Goal: Task Accomplishment & Management: Manage account settings

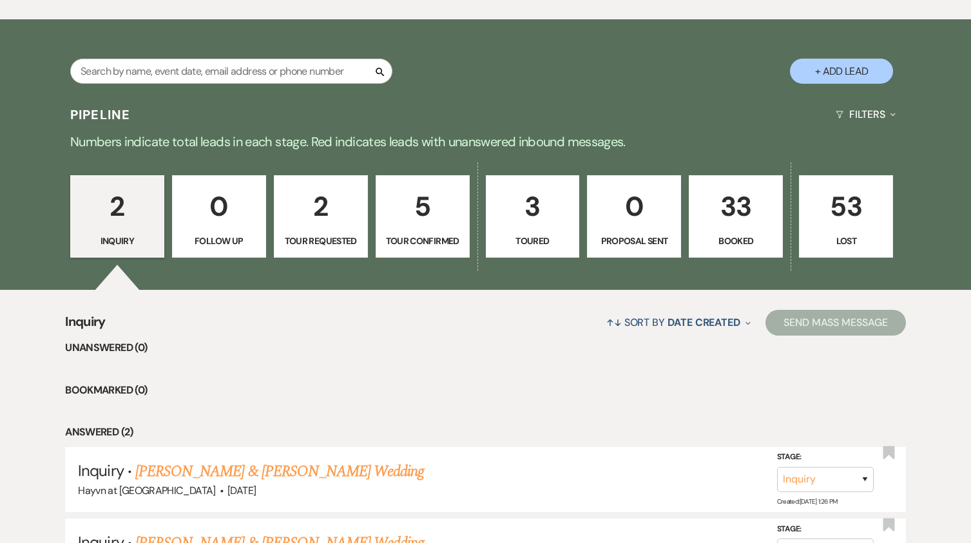
scroll to position [740, 0]
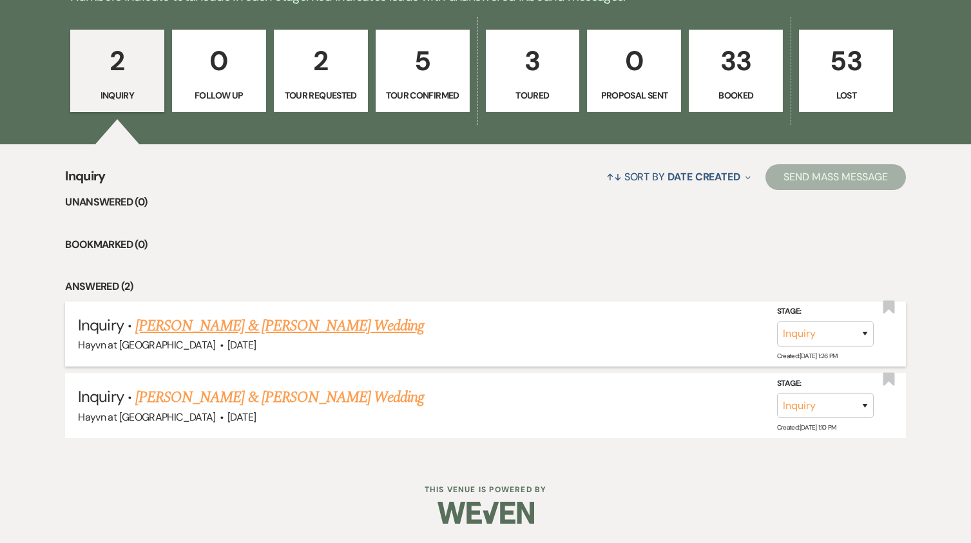
click at [261, 329] on link "[PERSON_NAME] & [PERSON_NAME] Wedding" at bounding box center [279, 325] width 289 height 23
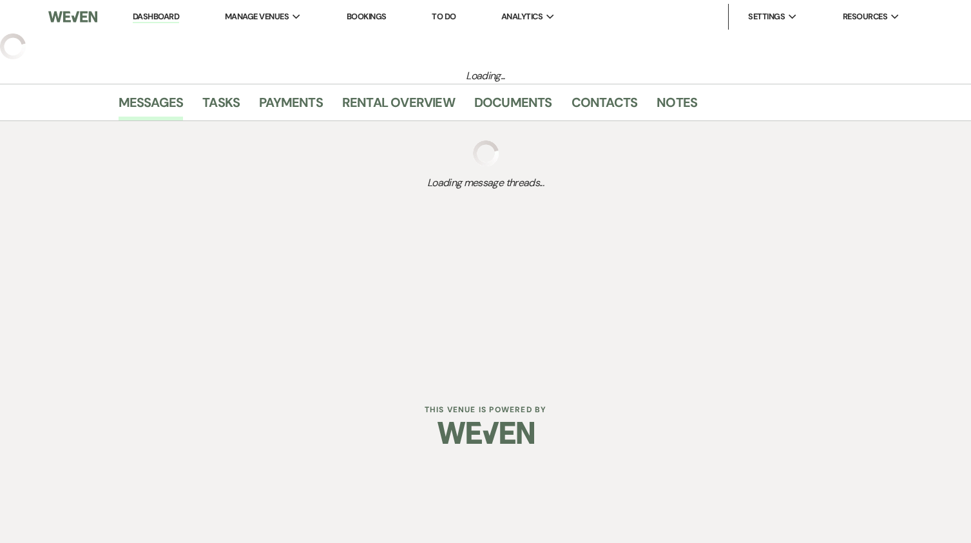
select select "5"
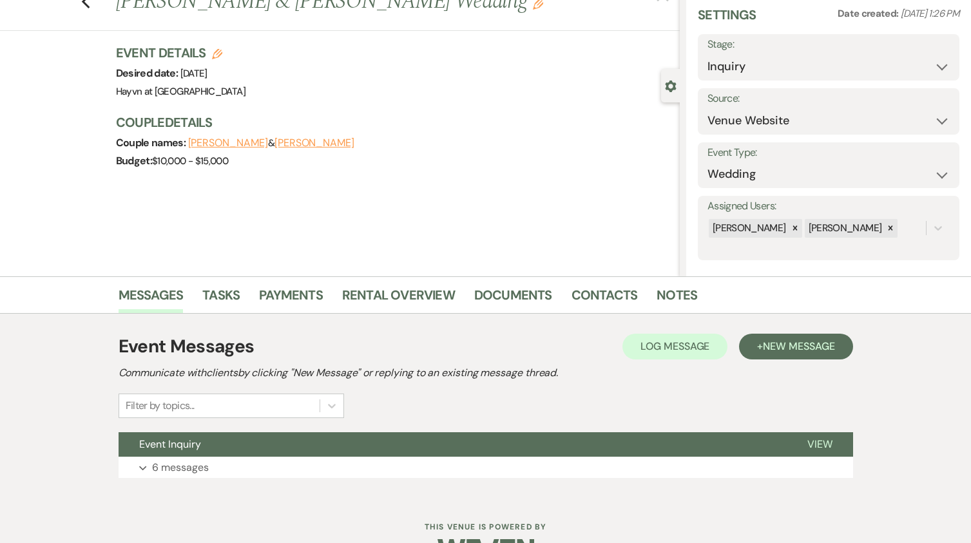
scroll to position [84, 0]
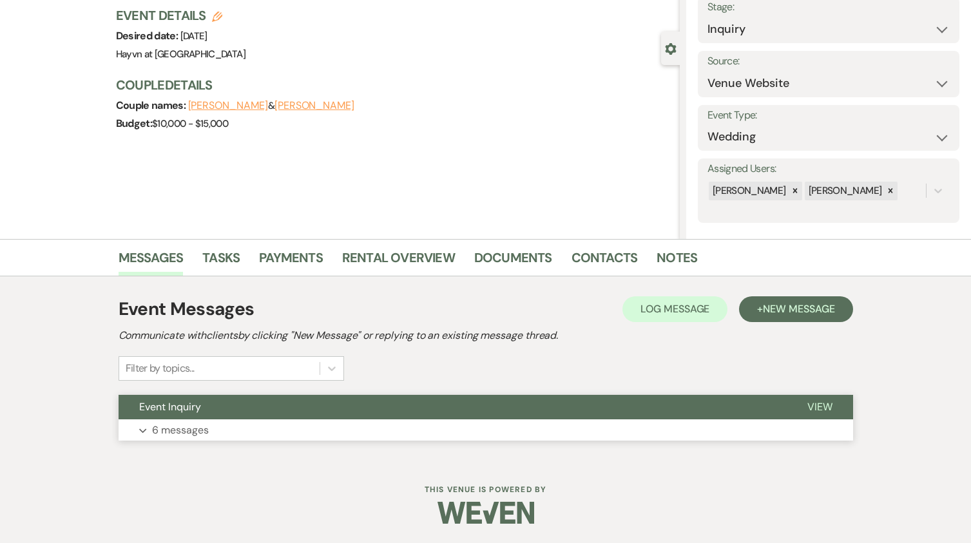
click at [140, 430] on icon "Expand" at bounding box center [143, 430] width 8 height 5
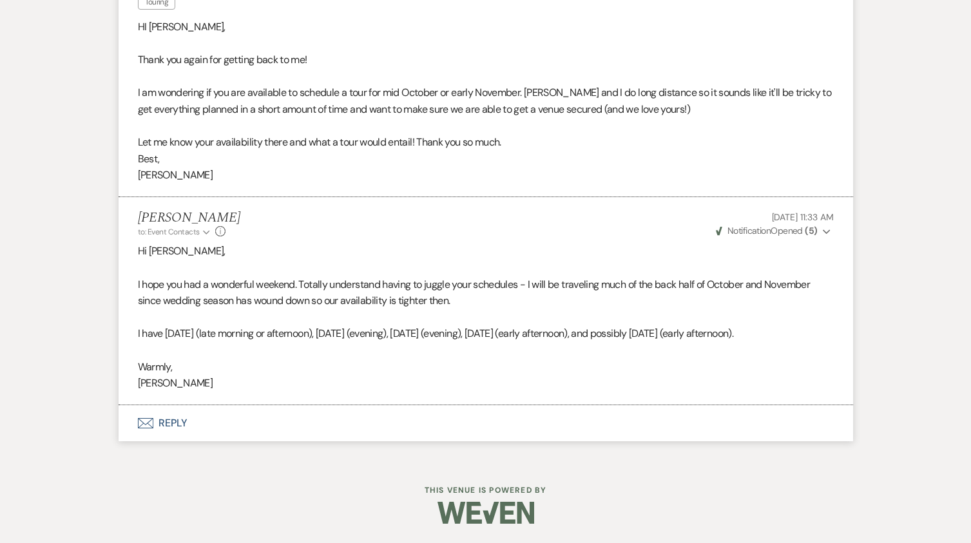
scroll to position [1824, 0]
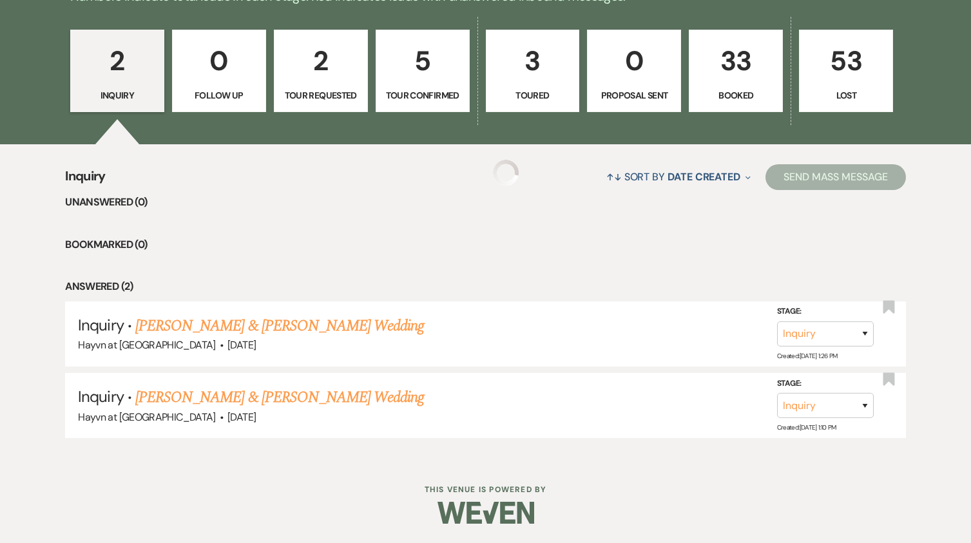
scroll to position [740, 0]
click at [245, 398] on link "[PERSON_NAME] & [PERSON_NAME] Wedding" at bounding box center [279, 397] width 289 height 23
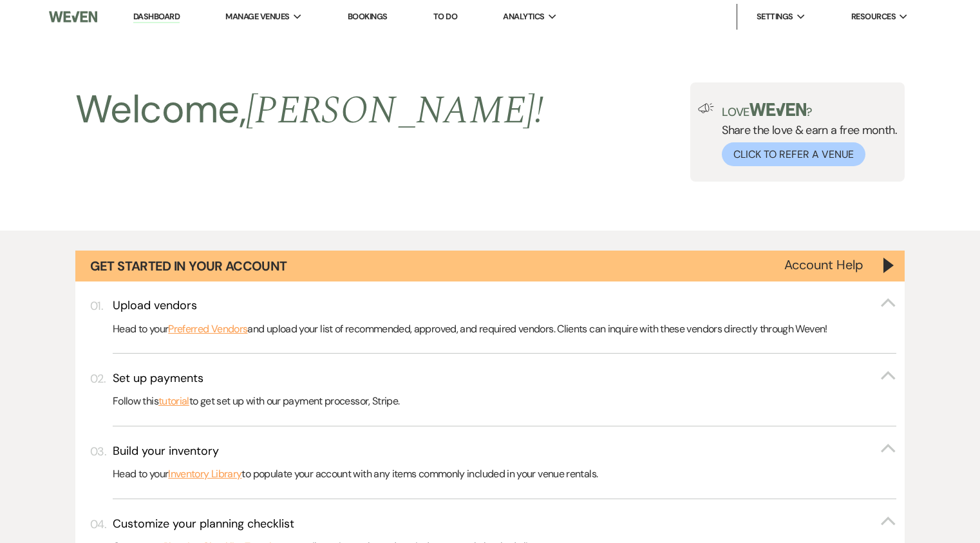
select select "5"
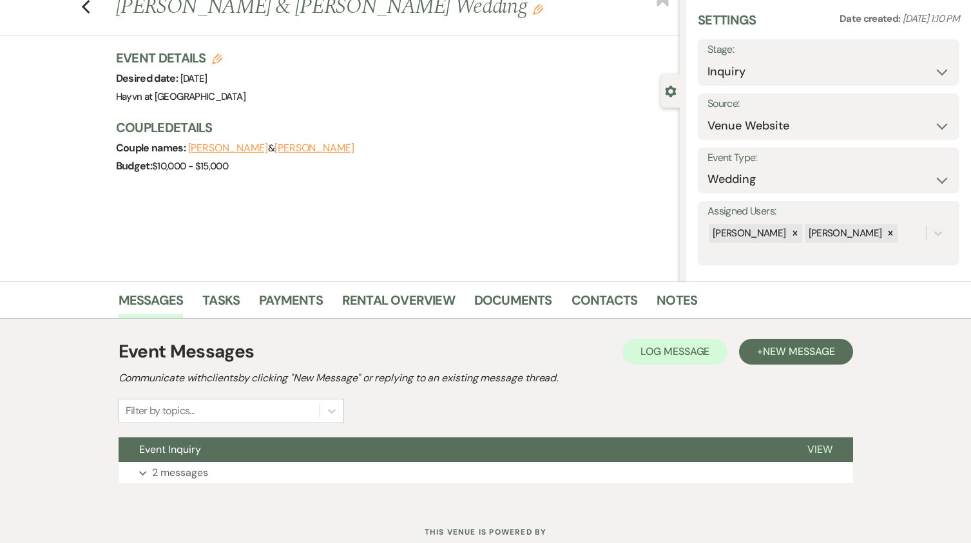
scroll to position [84, 0]
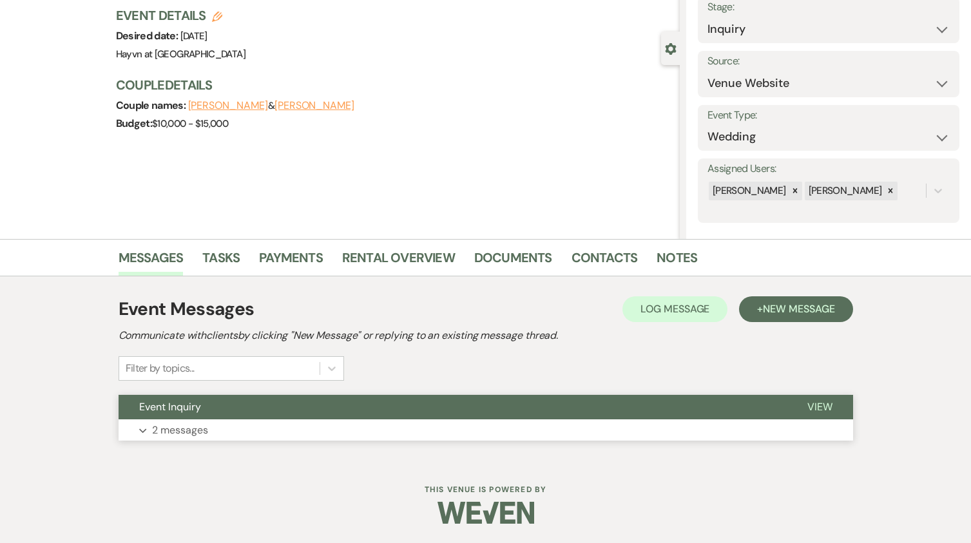
click at [138, 425] on button "Expand 2 messages" at bounding box center [486, 430] width 734 height 22
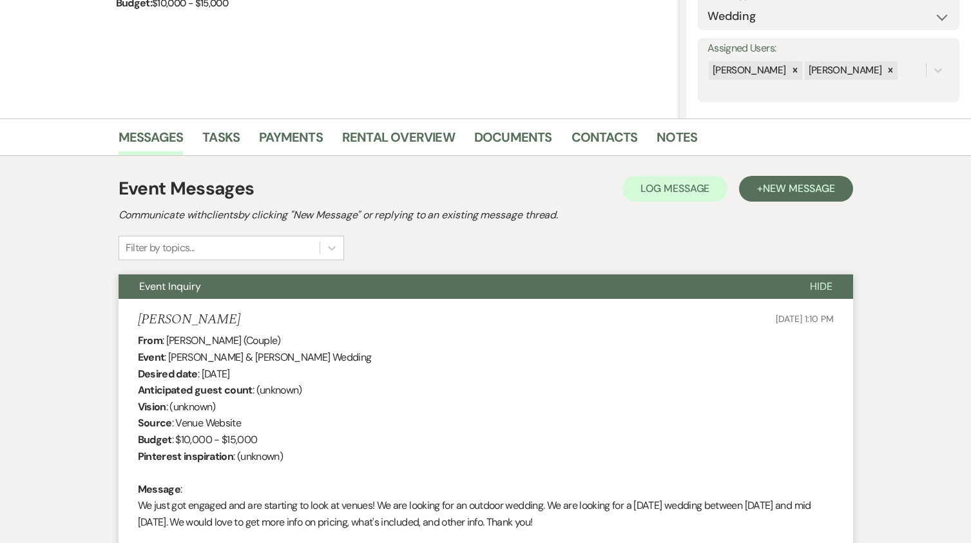
scroll to position [0, 0]
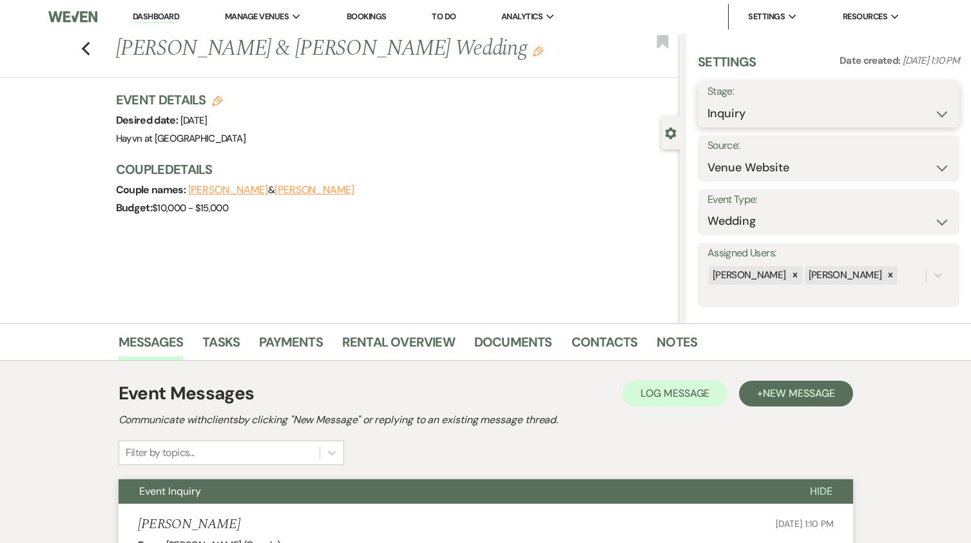
click at [924, 115] on select "Inquiry Follow Up Tour Requested Tour Confirmed Toured Proposal Sent Booked Lost" at bounding box center [828, 113] width 242 height 25
select select "8"
click at [707, 101] on select "Inquiry Follow Up Tour Requested Tour Confirmed Toured Proposal Sent Booked Lost" at bounding box center [828, 113] width 242 height 25
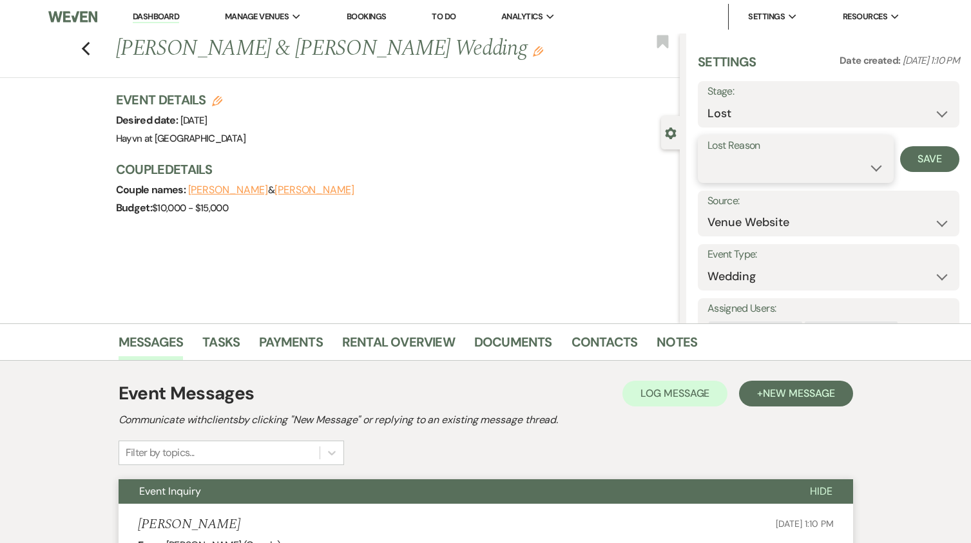
click at [848, 170] on select "Booked Elsewhere Budget Date Unavailable No Response Not a Good Match Capacity …" at bounding box center [795, 167] width 176 height 25
select select "5"
click at [707, 155] on select "Booked Elsewhere Budget Date Unavailable No Response Not a Good Match Capacity …" at bounding box center [795, 167] width 176 height 25
click at [921, 153] on button "Save" at bounding box center [929, 159] width 59 height 26
click at [146, 17] on link "Dashboard" at bounding box center [156, 17] width 46 height 12
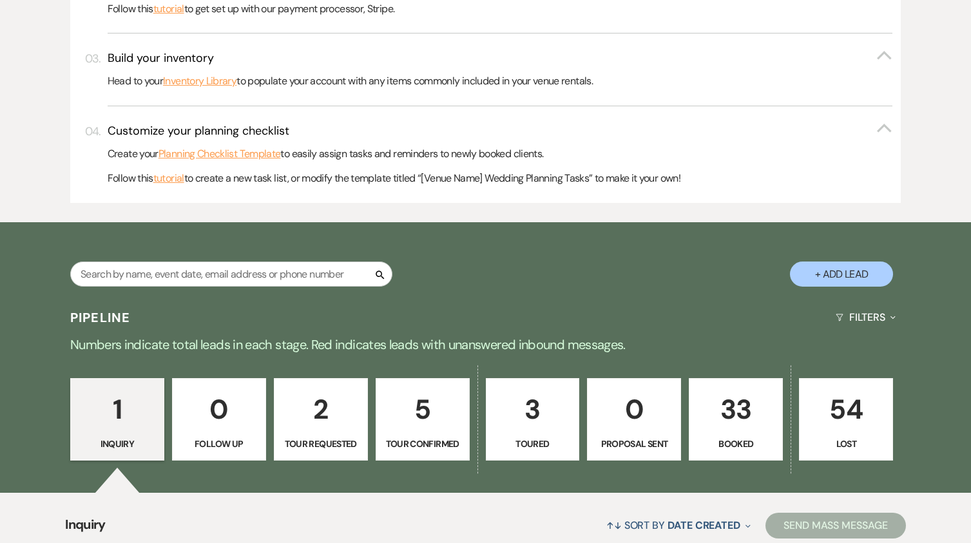
scroll to position [644, 0]
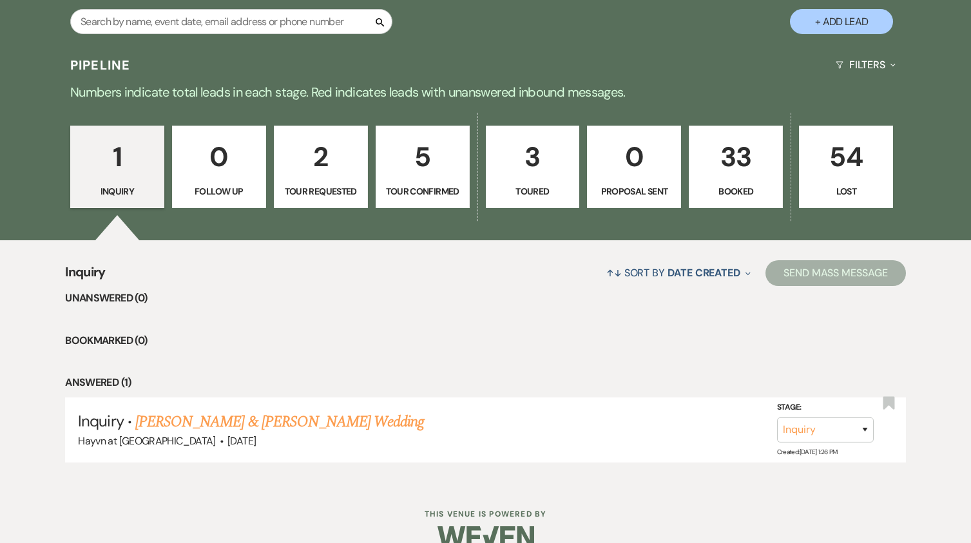
click at [339, 190] on p "Tour Requested" at bounding box center [320, 191] width 77 height 14
select select "2"
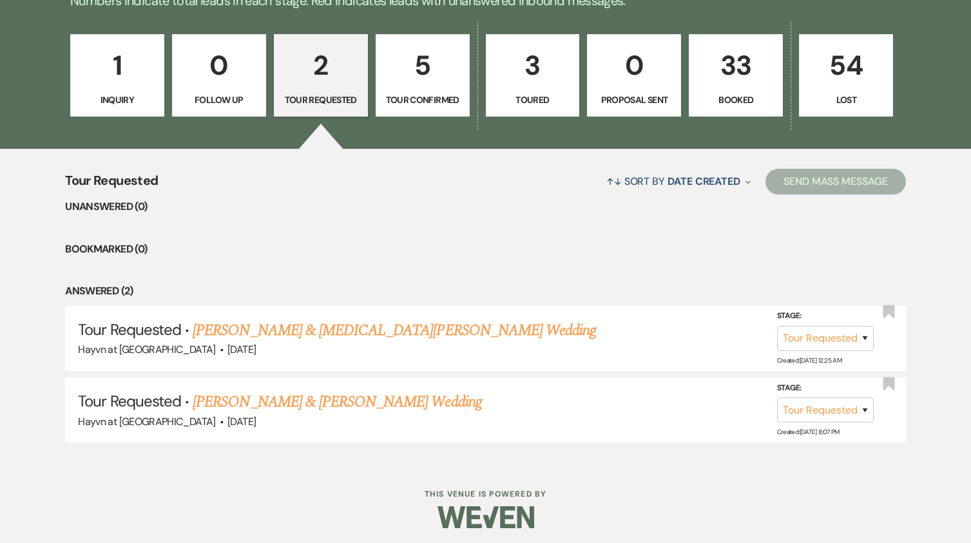
scroll to position [740, 0]
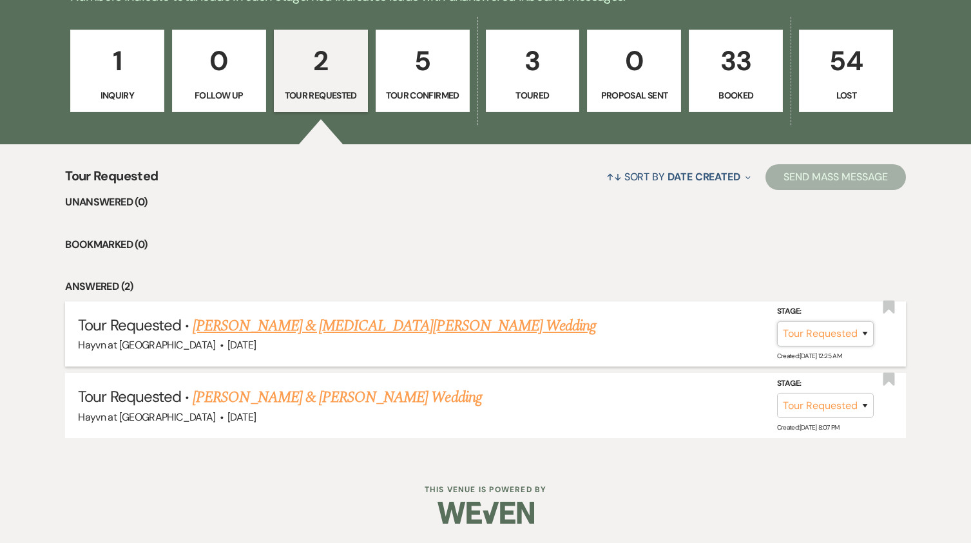
click at [865, 334] on select "Inquiry Follow Up Tour Requested Tour Confirmed Toured Proposal Sent Booked Lost" at bounding box center [825, 333] width 97 height 25
select select "7"
click at [777, 321] on select "Inquiry Follow Up Tour Requested Tour Confirmed Toured Proposal Sent Booked Lost" at bounding box center [825, 333] width 97 height 25
click at [329, 329] on link "[PERSON_NAME] & [MEDICAL_DATA][PERSON_NAME] Wedding" at bounding box center [394, 325] width 403 height 23
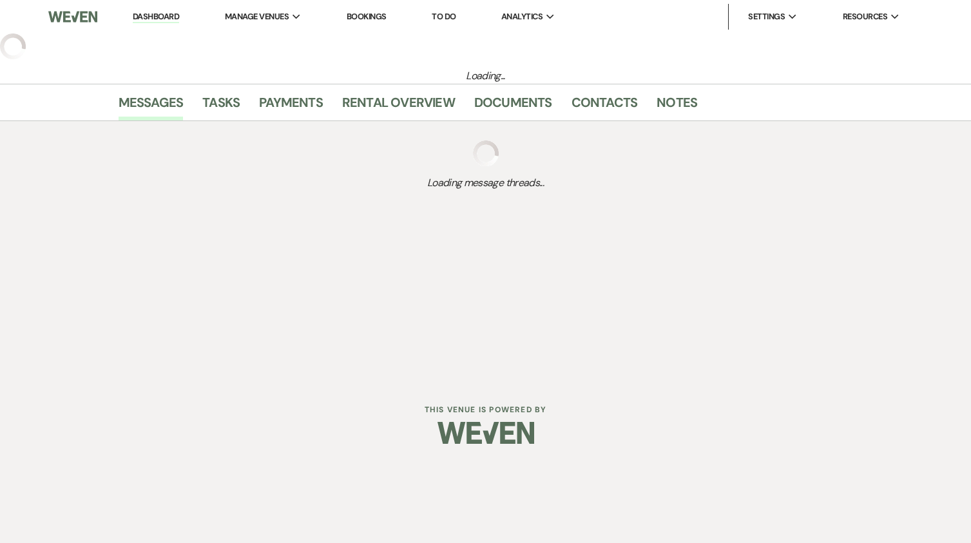
select select "2"
select select "5"
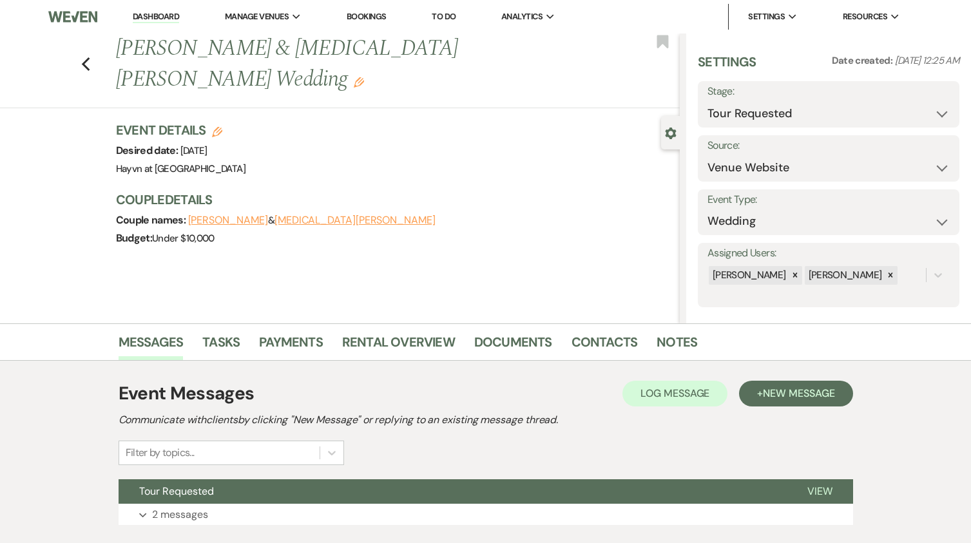
click at [364, 77] on icon "Edit" at bounding box center [359, 82] width 10 height 10
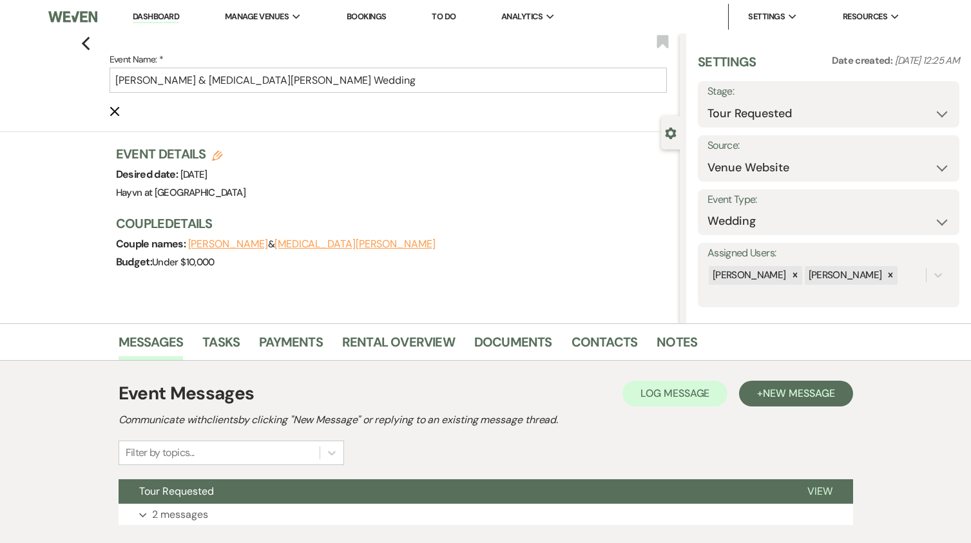
click at [120, 110] on icon "Cancel Edit" at bounding box center [115, 111] width 10 height 10
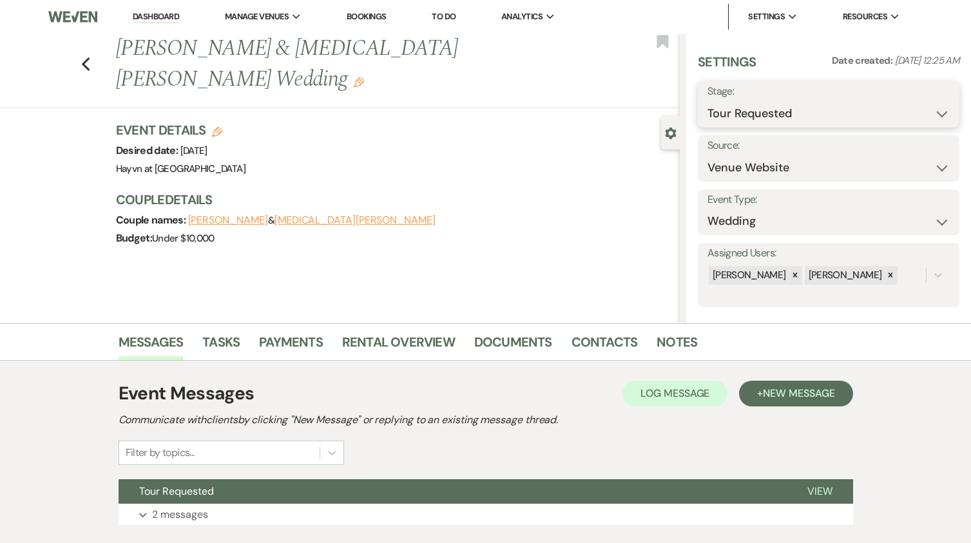
click at [930, 110] on select "Inquiry Follow Up Tour Requested Tour Confirmed Toured Proposal Sent Booked Lost" at bounding box center [828, 113] width 242 height 25
select select "8"
click at [707, 101] on select "Inquiry Follow Up Tour Requested Tour Confirmed Toured Proposal Sent Booked Lost" at bounding box center [828, 113] width 242 height 25
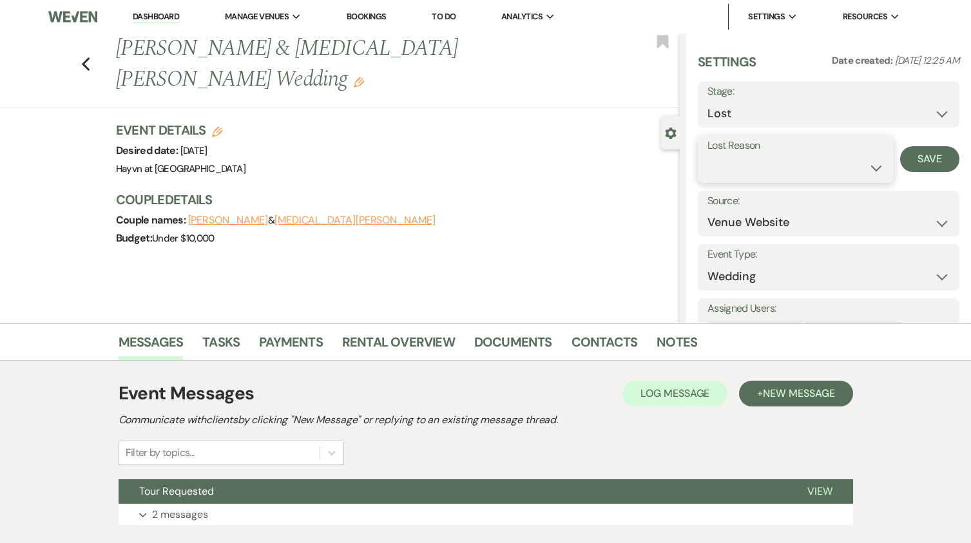
click at [826, 172] on select "Booked Elsewhere Budget Date Unavailable No Response Not a Good Match Capacity …" at bounding box center [795, 167] width 176 height 25
select select "4"
click at [707, 155] on select "Booked Elsewhere Budget Date Unavailable No Response Not a Good Match Capacity …" at bounding box center [795, 167] width 176 height 25
click at [911, 161] on button "Save" at bounding box center [929, 159] width 59 height 26
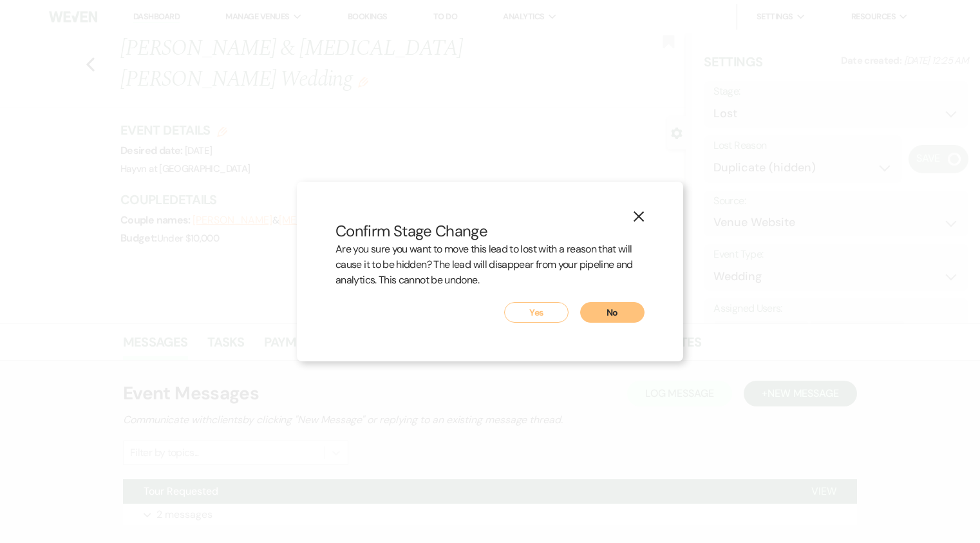
click at [552, 309] on button "Yes" at bounding box center [536, 312] width 64 height 21
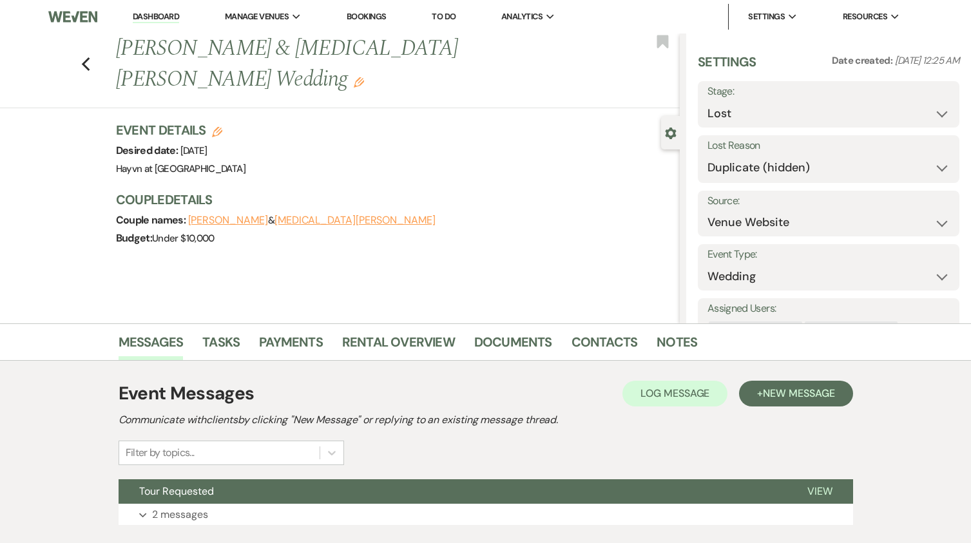
click at [160, 14] on link "Dashboard" at bounding box center [156, 17] width 46 height 12
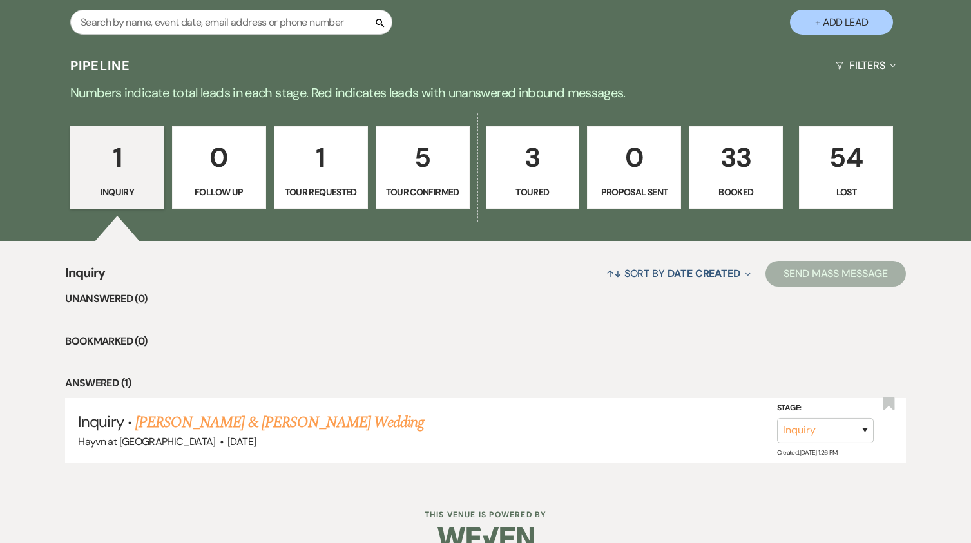
scroll to position [644, 0]
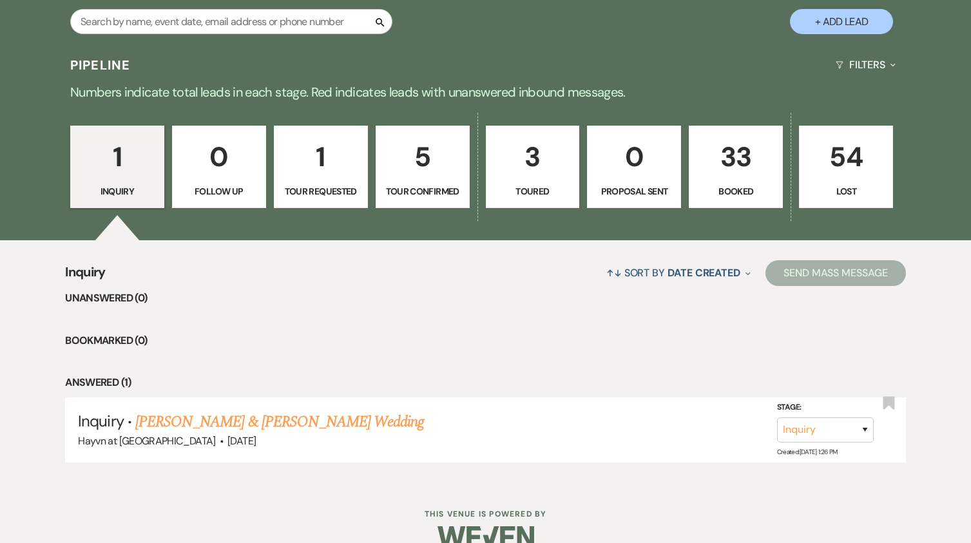
click at [323, 196] on p "Tour Requested" at bounding box center [320, 191] width 77 height 14
select select "2"
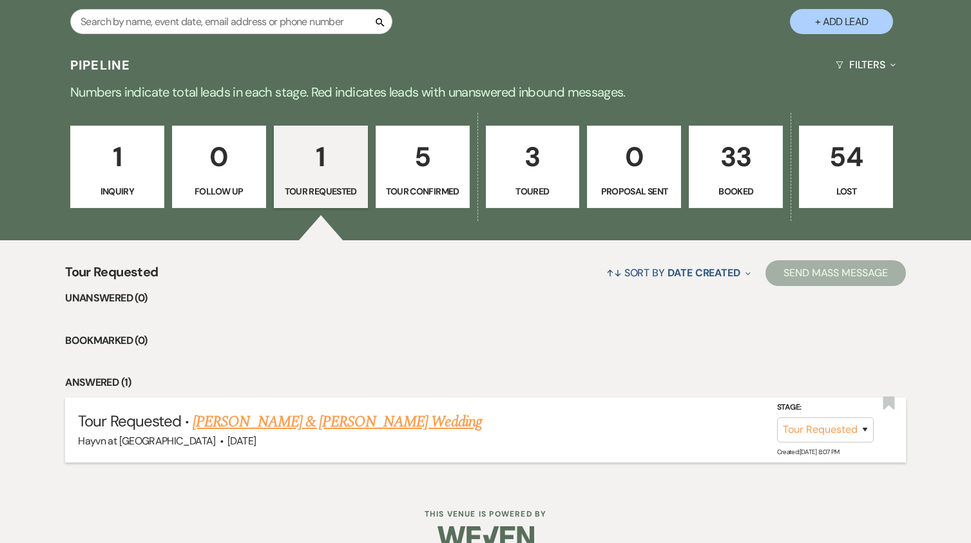
click at [349, 425] on link "[PERSON_NAME] & [PERSON_NAME] Wedding" at bounding box center [337, 421] width 289 height 23
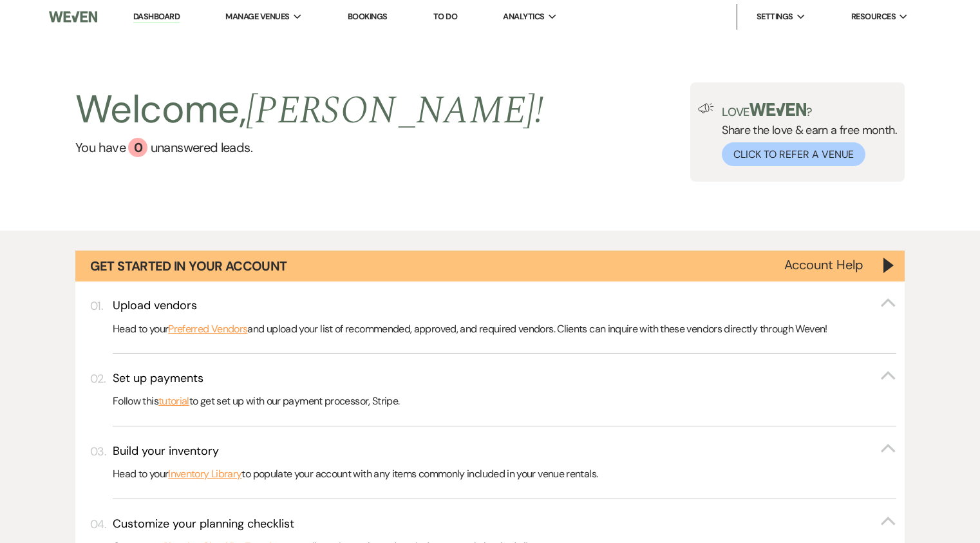
select select "2"
select select "5"
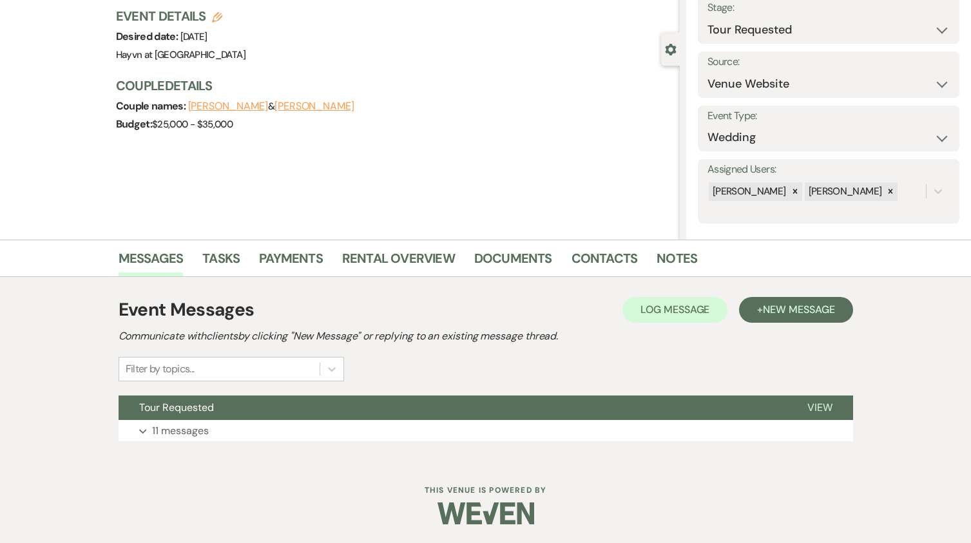
scroll to position [84, 0]
click at [142, 426] on button "Expand 11 messages" at bounding box center [486, 430] width 734 height 22
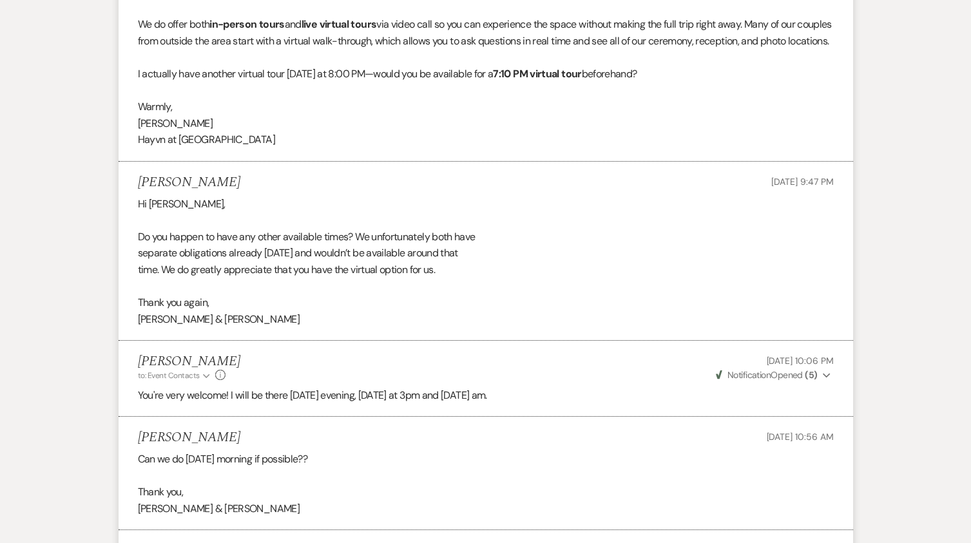
scroll to position [0, 0]
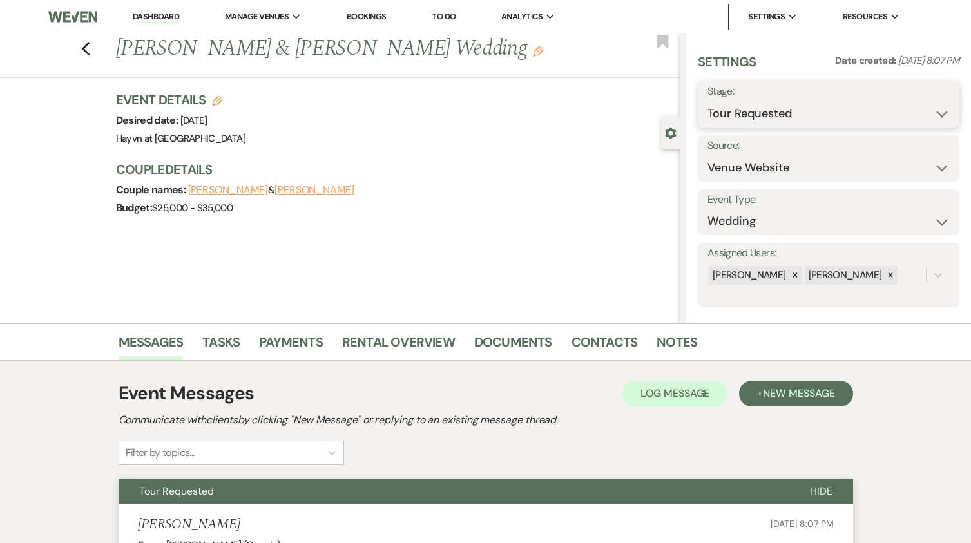
click at [935, 112] on select "Inquiry Follow Up Tour Requested Tour Confirmed Toured Proposal Sent Booked Lost" at bounding box center [828, 113] width 242 height 25
select select "8"
click at [707, 101] on select "Inquiry Follow Up Tour Requested Tour Confirmed Toured Proposal Sent Booked Lost" at bounding box center [828, 113] width 242 height 25
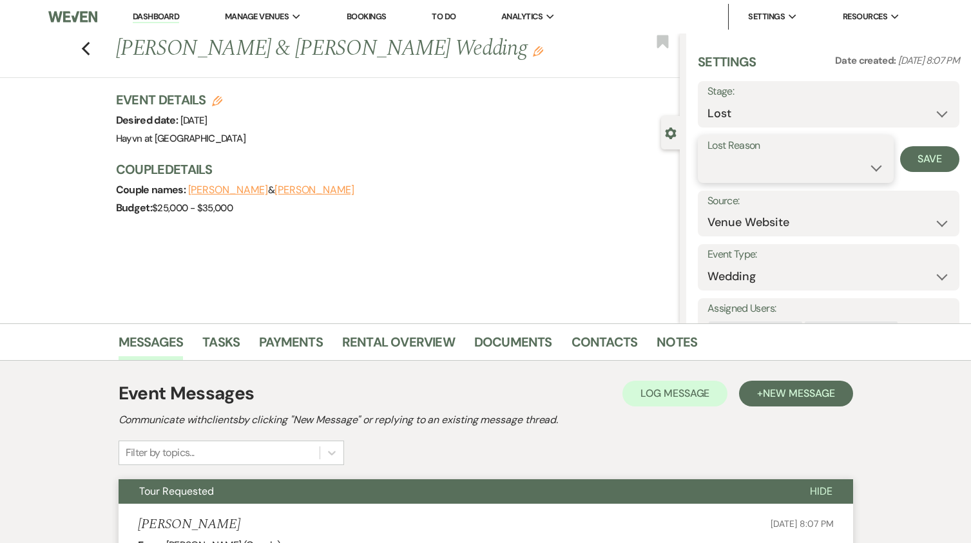
click at [868, 168] on select "Booked Elsewhere Budget Date Unavailable No Response Not a Good Match Capacity …" at bounding box center [795, 167] width 176 height 25
select select "6"
click at [707, 155] on select "Booked Elsewhere Budget Date Unavailable No Response Not a Good Match Capacity …" at bounding box center [795, 167] width 176 height 25
click at [917, 157] on button "Save" at bounding box center [929, 159] width 59 height 26
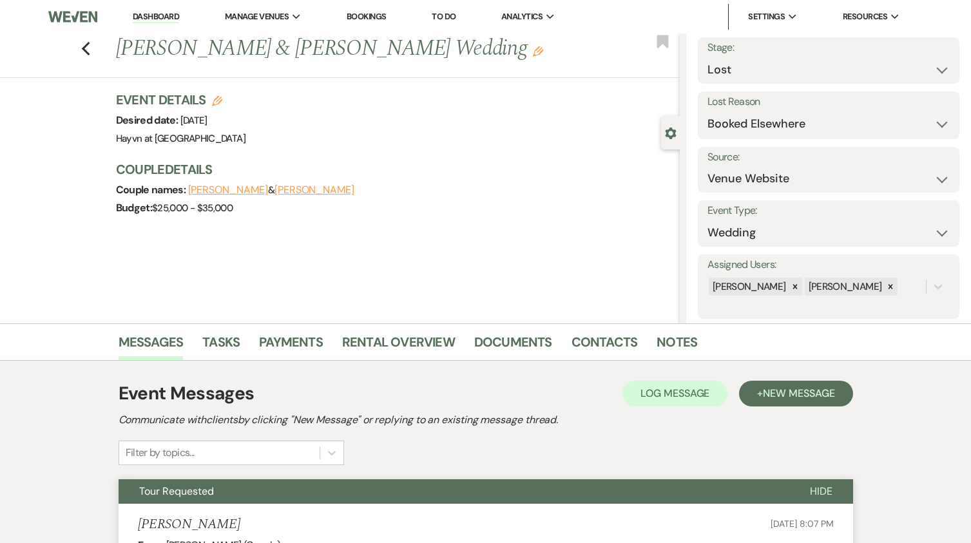
scroll to position [67, 0]
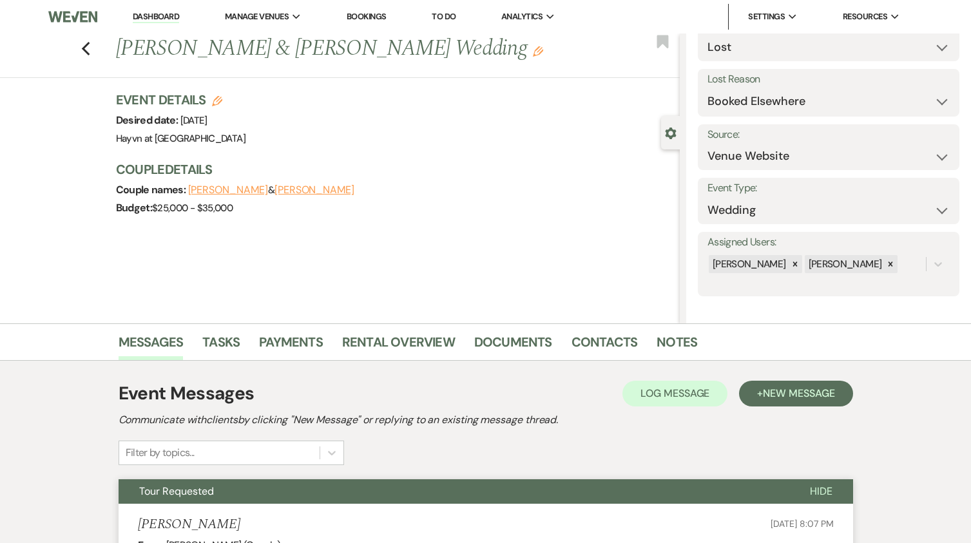
click at [164, 14] on link "Dashboard" at bounding box center [156, 17] width 46 height 12
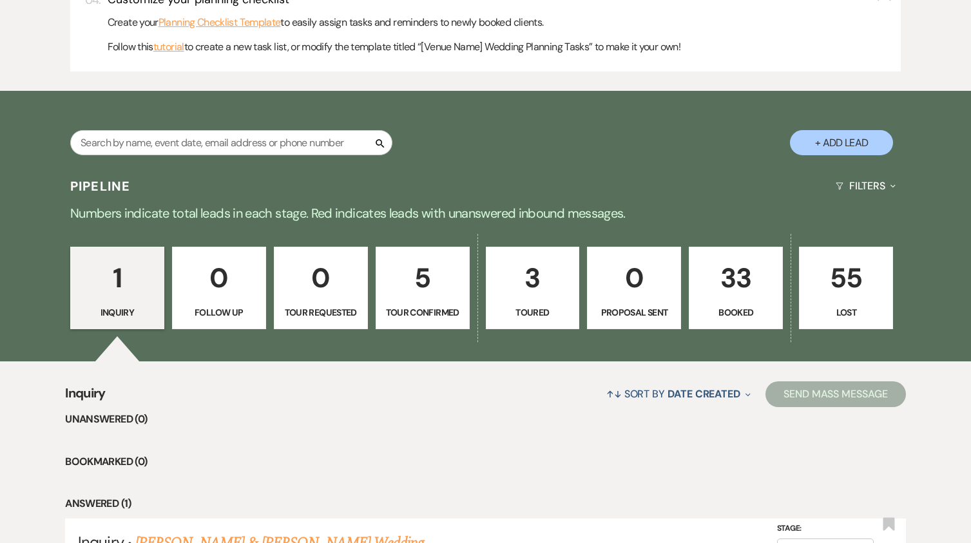
scroll to position [644, 0]
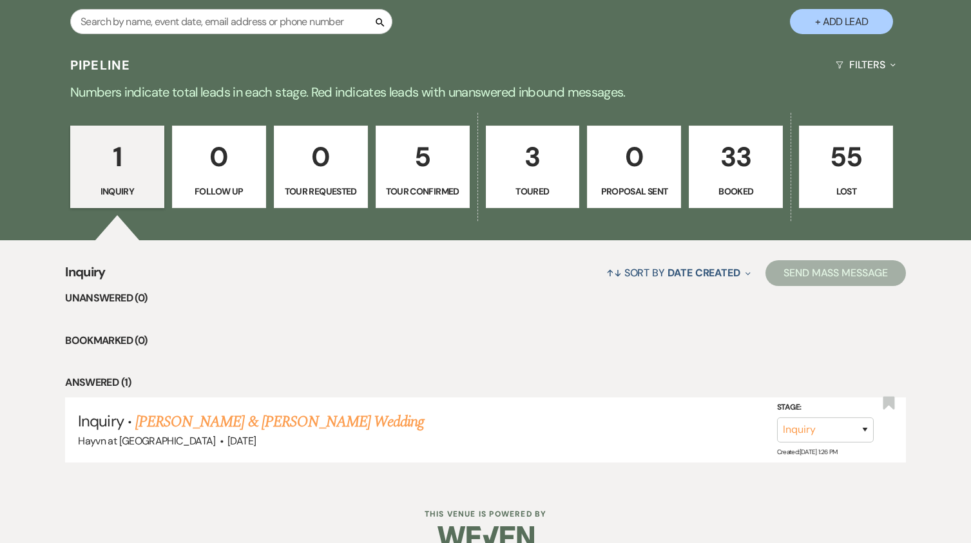
click at [417, 195] on p "Tour Confirmed" at bounding box center [422, 191] width 77 height 14
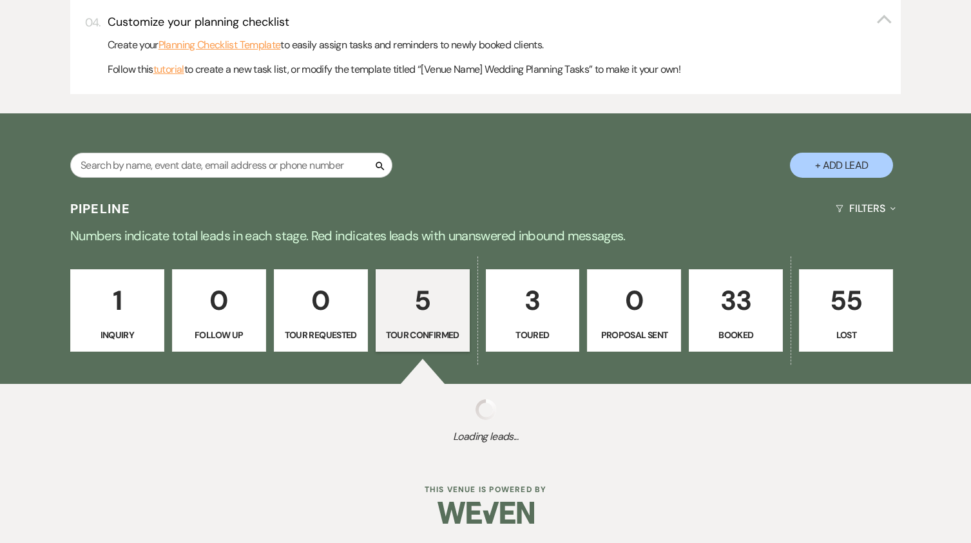
select select "4"
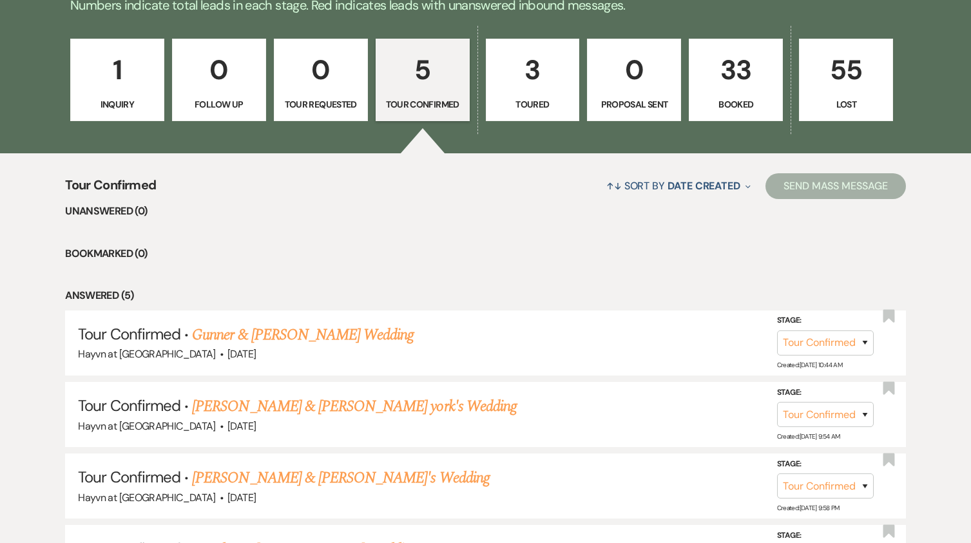
scroll to position [902, 0]
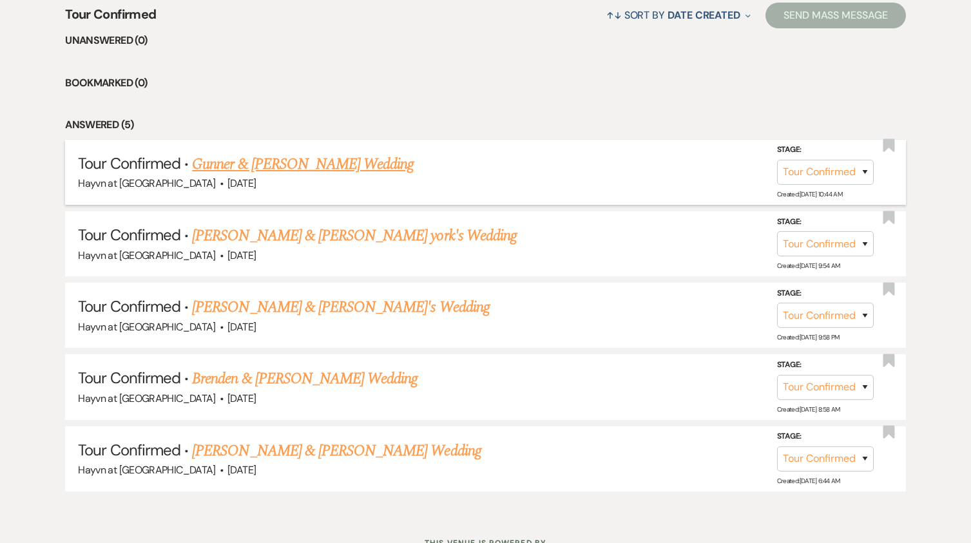
click at [282, 163] on link "Gunner & [PERSON_NAME] Wedding" at bounding box center [303, 164] width 222 height 23
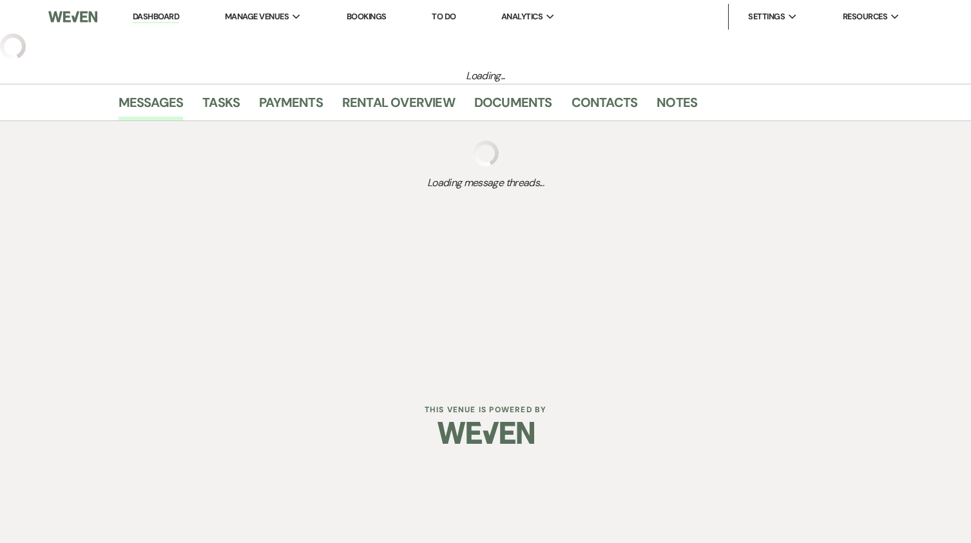
select select "4"
select select "5"
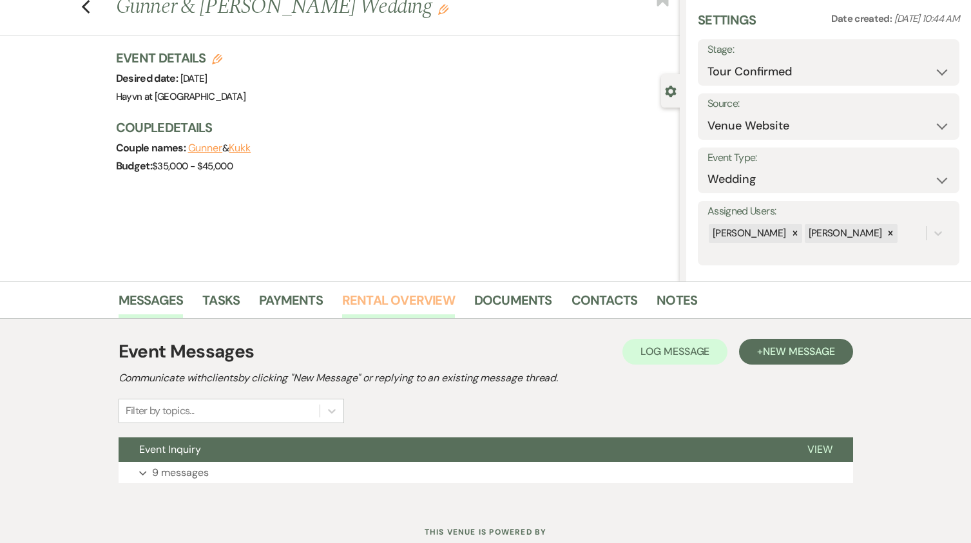
scroll to position [84, 0]
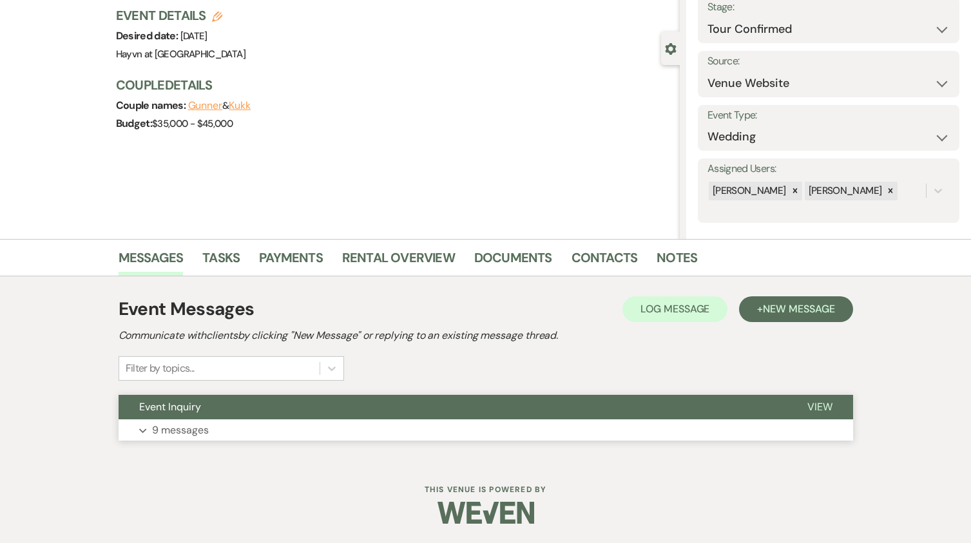
click at [138, 428] on button "Expand 9 messages" at bounding box center [486, 430] width 734 height 22
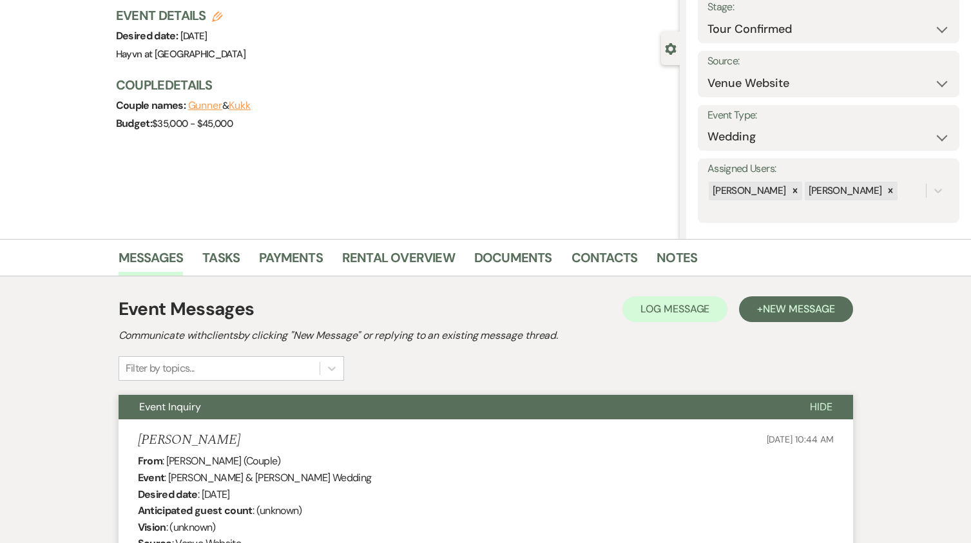
select select "4"
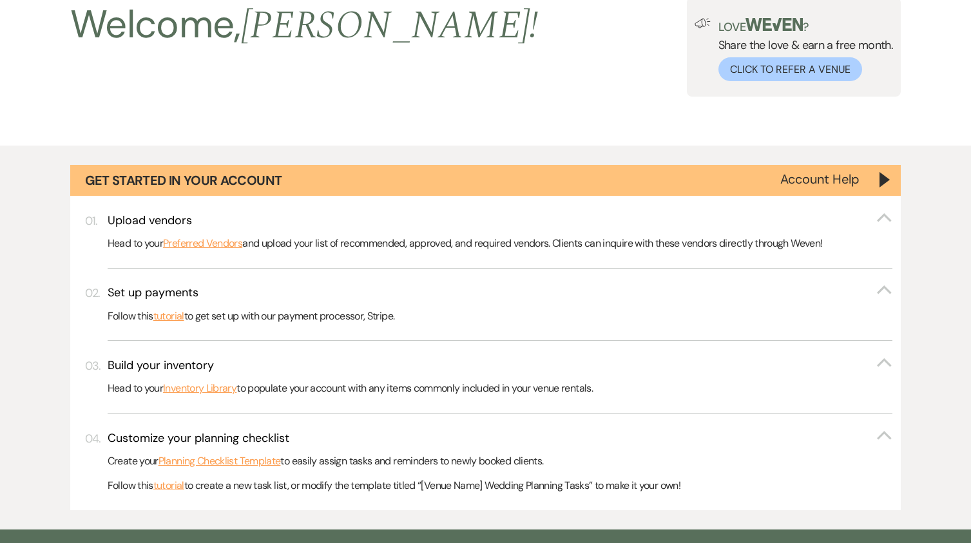
scroll to position [902, 0]
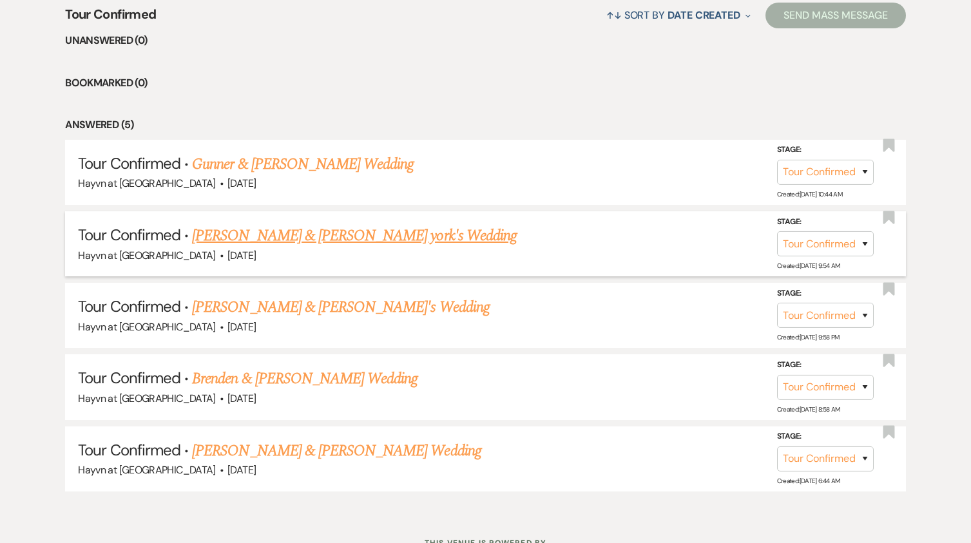
click at [313, 235] on link "[PERSON_NAME] & [PERSON_NAME] york's Wedding" at bounding box center [354, 235] width 325 height 23
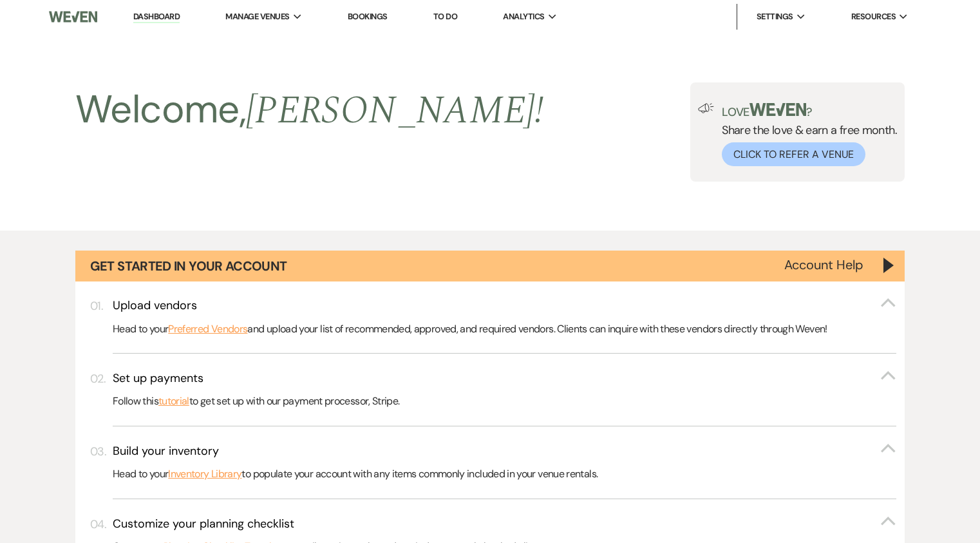
select select "4"
select select "5"
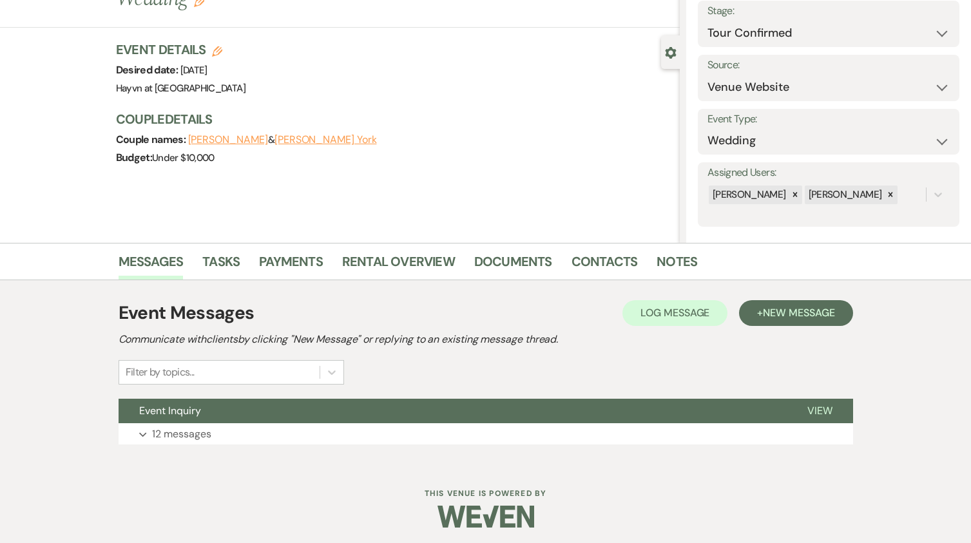
scroll to position [84, 0]
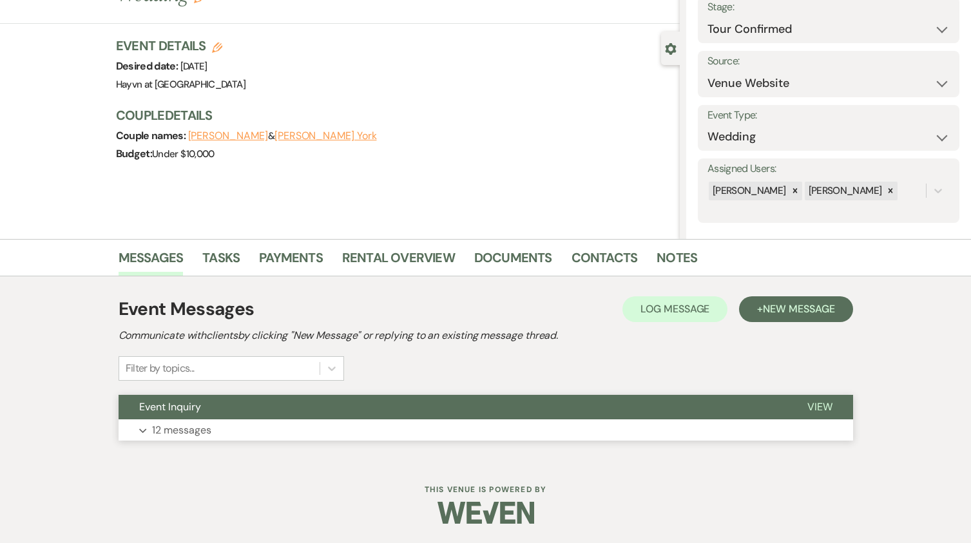
click at [141, 430] on use "button" at bounding box center [142, 430] width 7 height 5
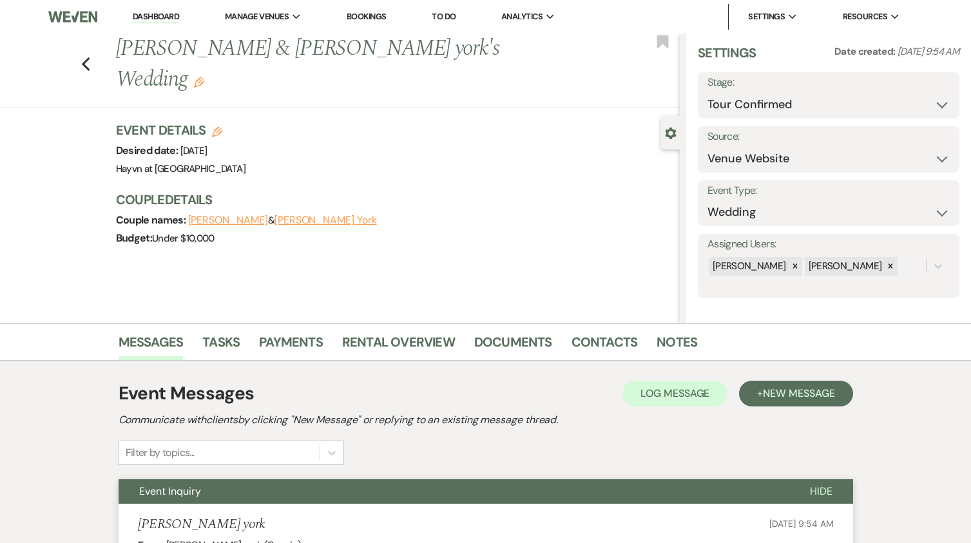
scroll to position [12, 0]
click at [930, 100] on select "Inquiry Follow Up Tour Requested Tour Confirmed Toured Proposal Sent Booked Lost" at bounding box center [828, 102] width 242 height 25
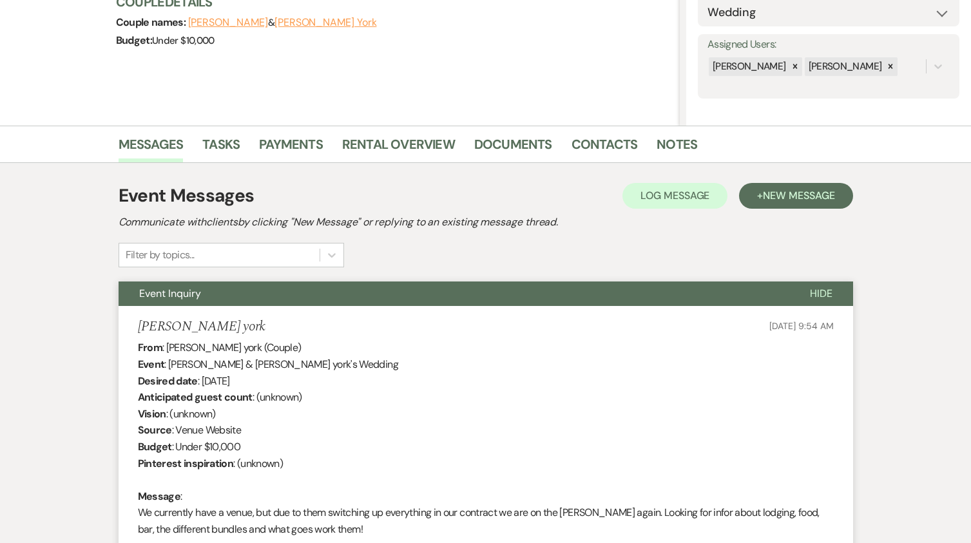
scroll to position [0, 0]
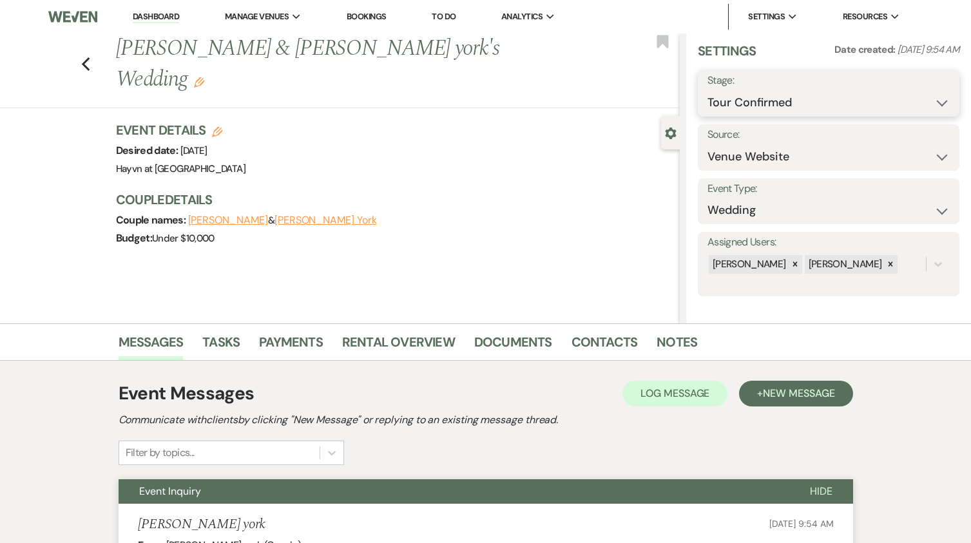
click at [922, 100] on select "Inquiry Follow Up Tour Requested Tour Confirmed Toured Proposal Sent Booked Lost" at bounding box center [828, 102] width 242 height 25
select select "8"
click at [707, 90] on select "Inquiry Follow Up Tour Requested Tour Confirmed Toured Proposal Sent Booked Lost" at bounding box center [828, 102] width 242 height 25
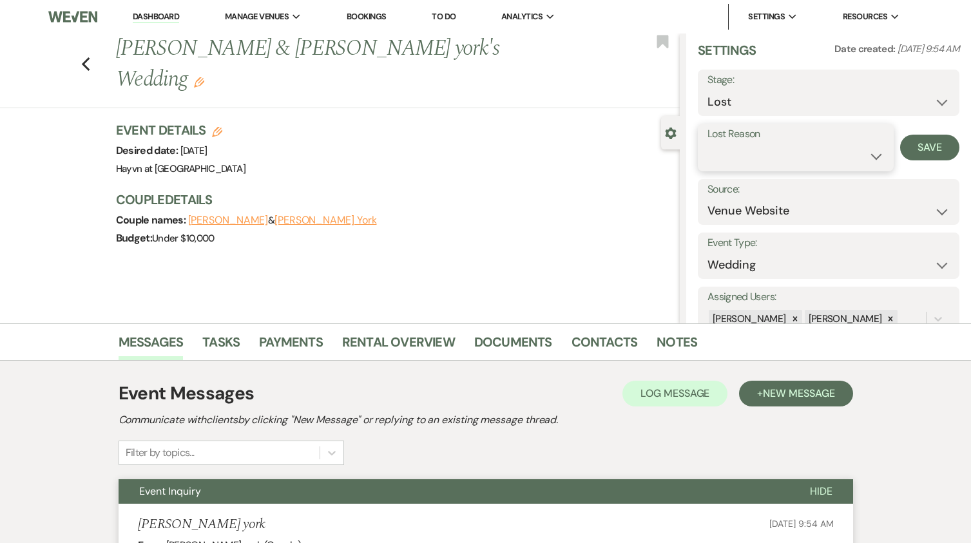
click at [867, 158] on select "Booked Elsewhere Budget Date Unavailable No Response Not a Good Match Capacity …" at bounding box center [795, 156] width 176 height 25
select select "6"
click at [707, 144] on select "Booked Elsewhere Budget Date Unavailable No Response Not a Good Match Capacity …" at bounding box center [795, 156] width 176 height 25
click at [916, 155] on button "Save" at bounding box center [929, 148] width 59 height 26
click at [151, 17] on link "Dashboard" at bounding box center [156, 17] width 46 height 12
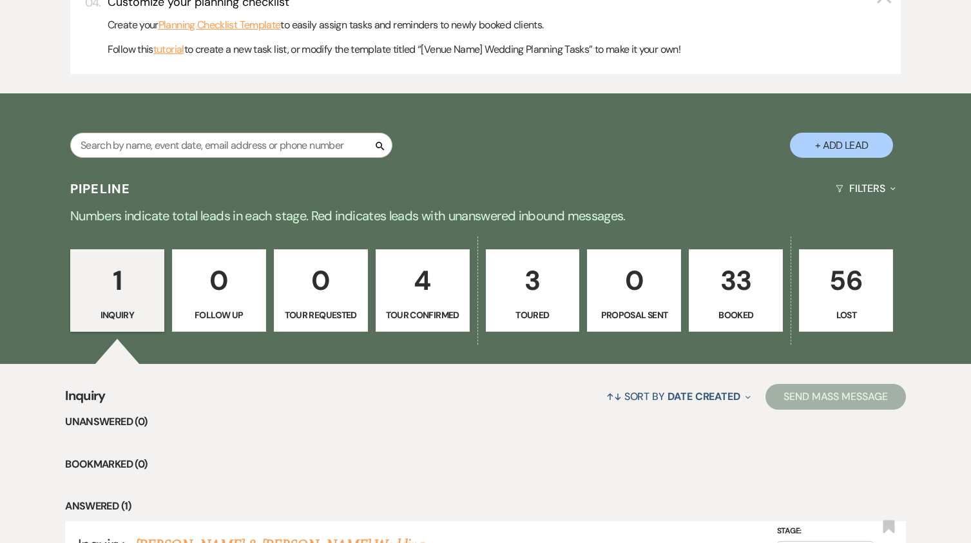
scroll to position [644, 0]
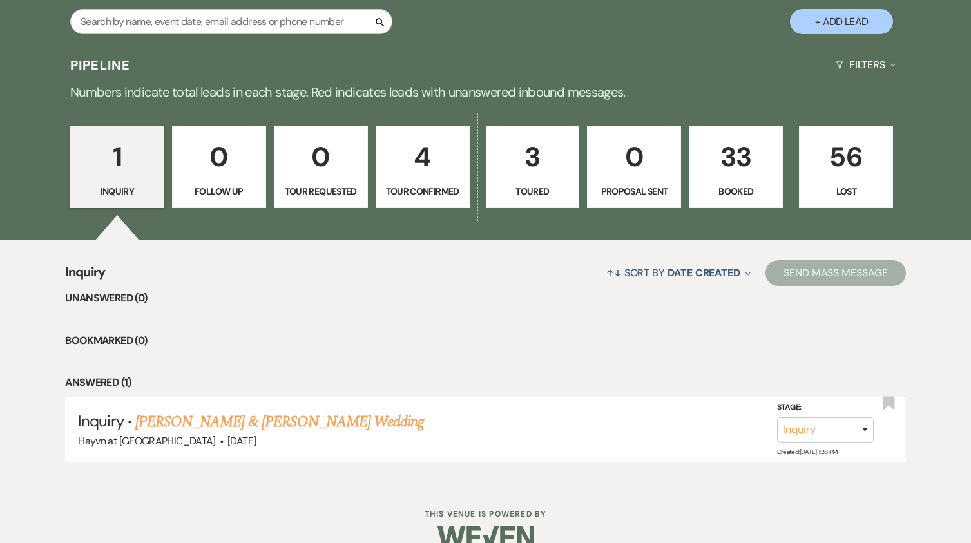
click at [443, 199] on link "4 Tour Confirmed" at bounding box center [423, 167] width 94 height 82
select select "4"
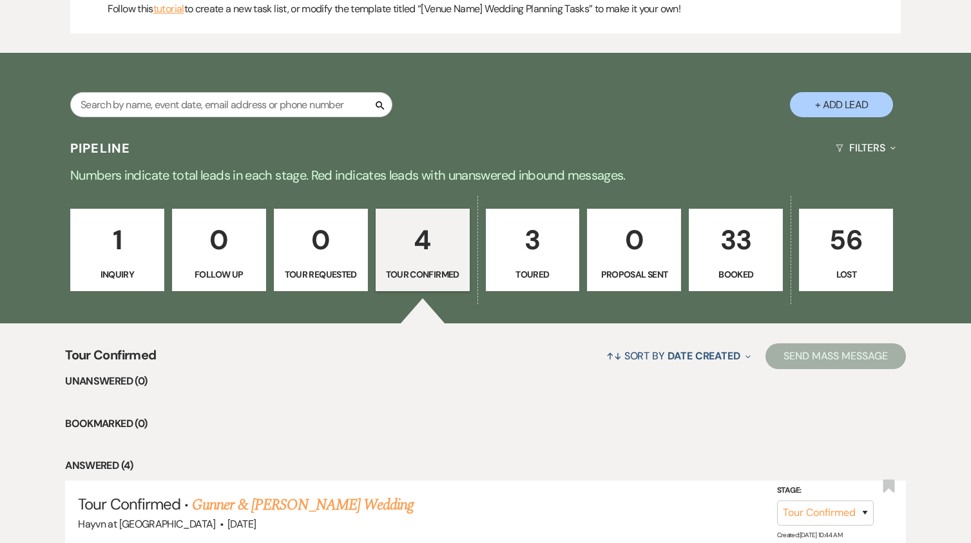
click at [535, 267] on p "Toured" at bounding box center [532, 274] width 77 height 14
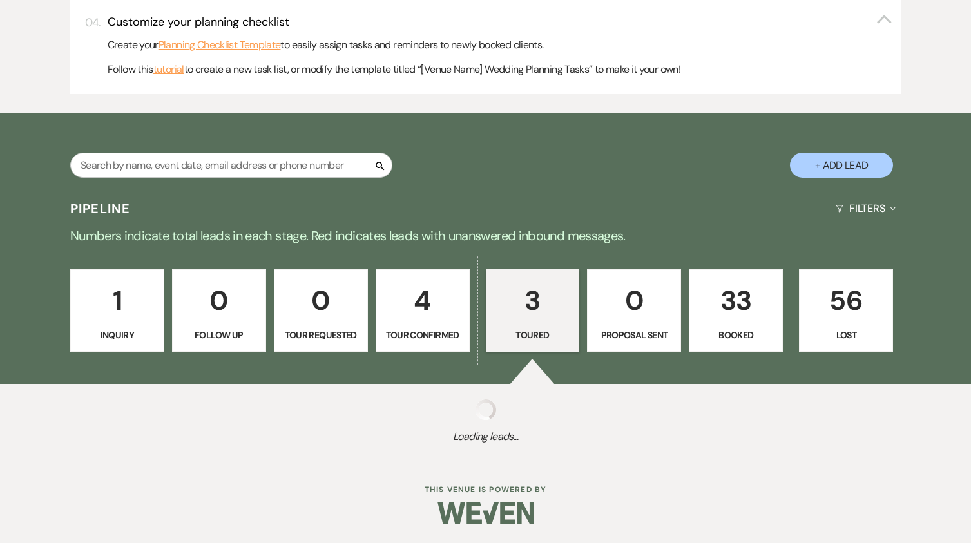
select select "5"
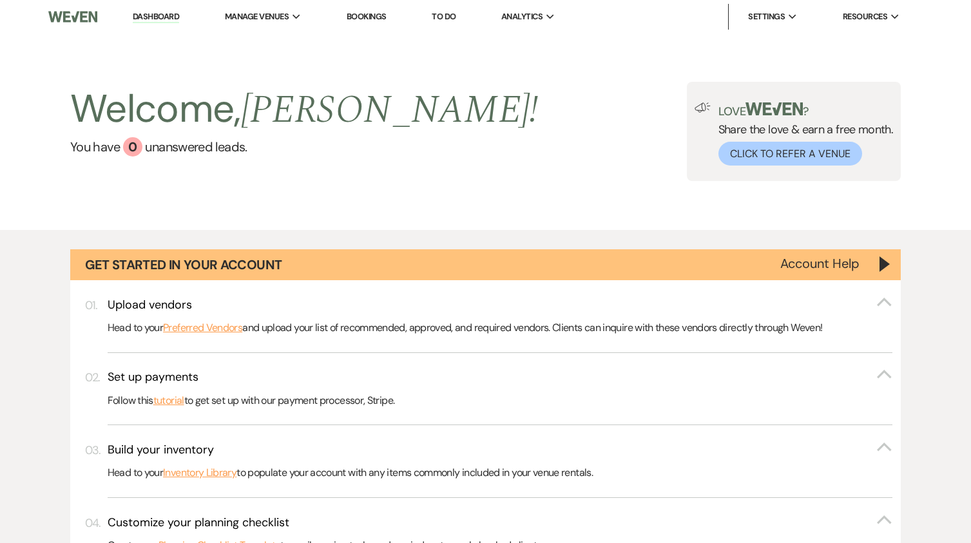
click at [79, 19] on img at bounding box center [72, 16] width 48 height 27
